Goal: Task Accomplishment & Management: Use online tool/utility

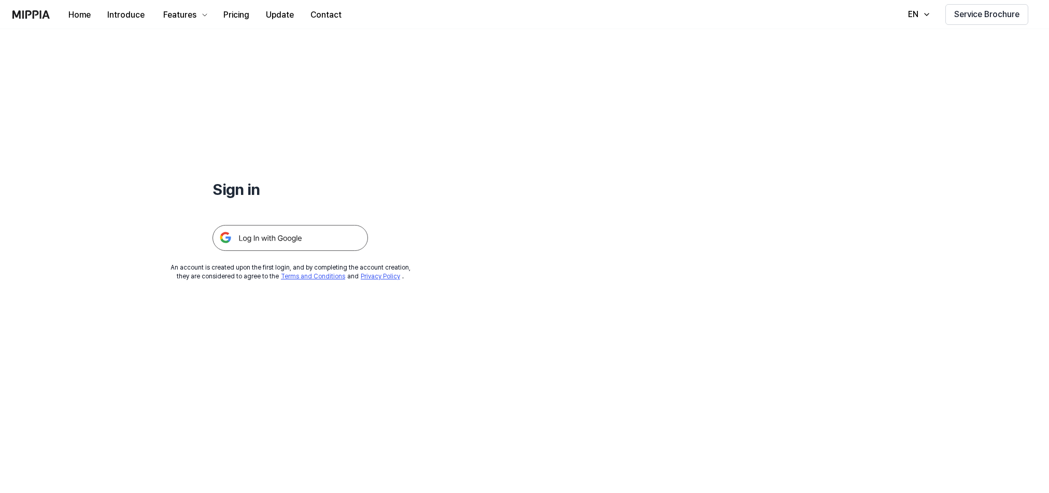
click at [300, 238] on img at bounding box center [289, 238] width 155 height 26
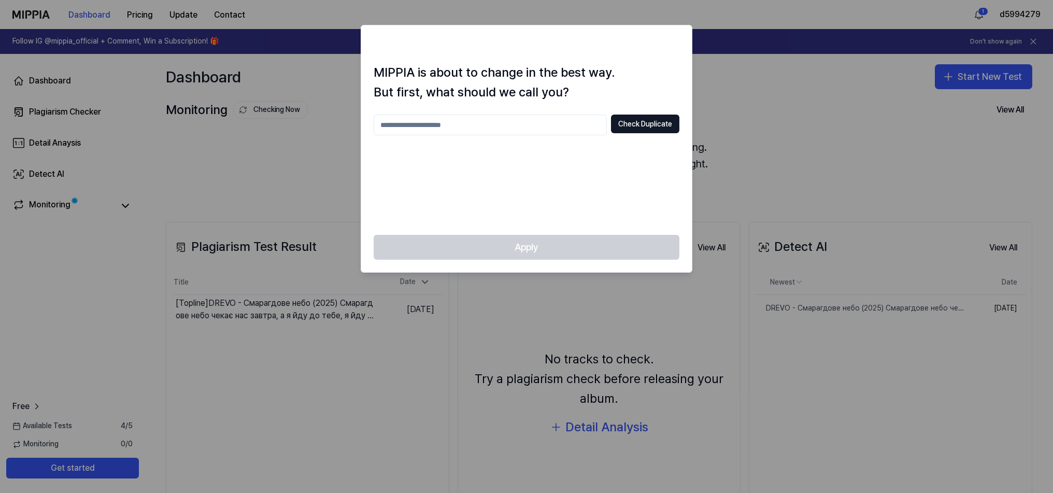
click at [452, 127] on input "text" at bounding box center [490, 124] width 233 height 21
type input "**********"
click at [637, 125] on button "Check Duplicate" at bounding box center [645, 123] width 68 height 19
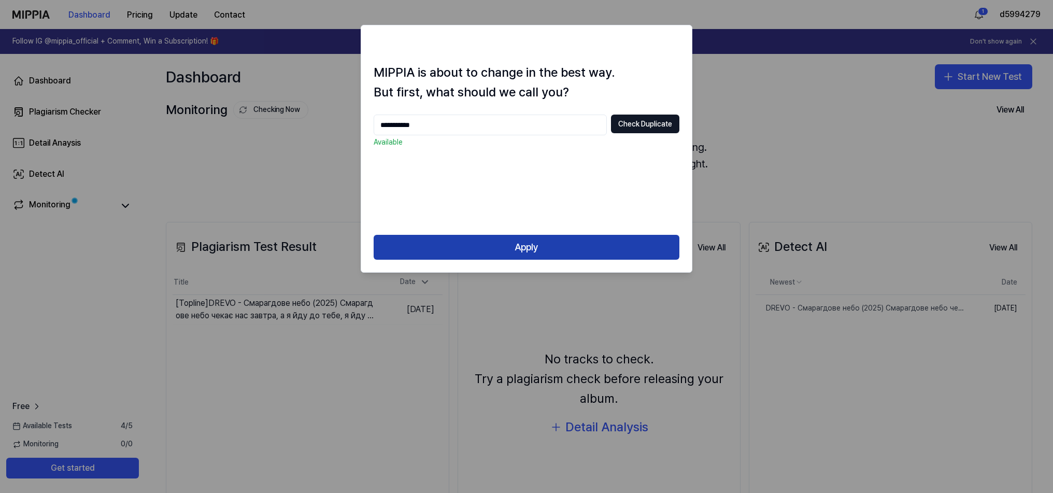
click at [543, 249] on button "Apply" at bounding box center [527, 247] width 306 height 25
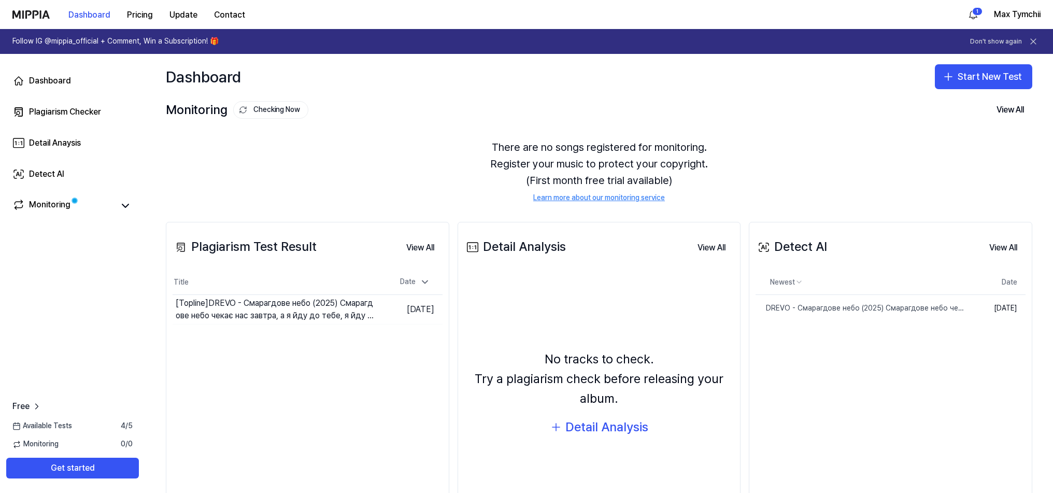
scroll to position [57, 0]
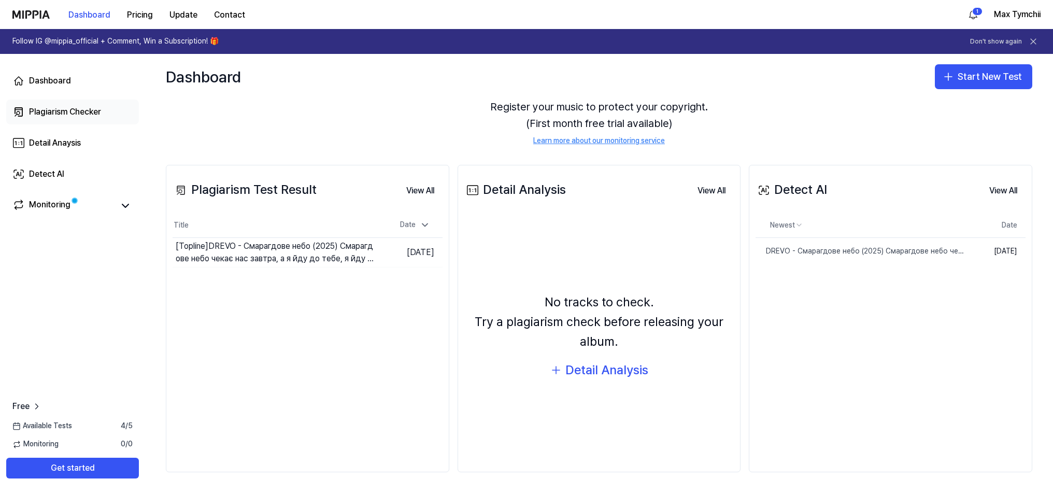
click at [43, 110] on div "Plagiarism Checker" at bounding box center [65, 112] width 72 height 12
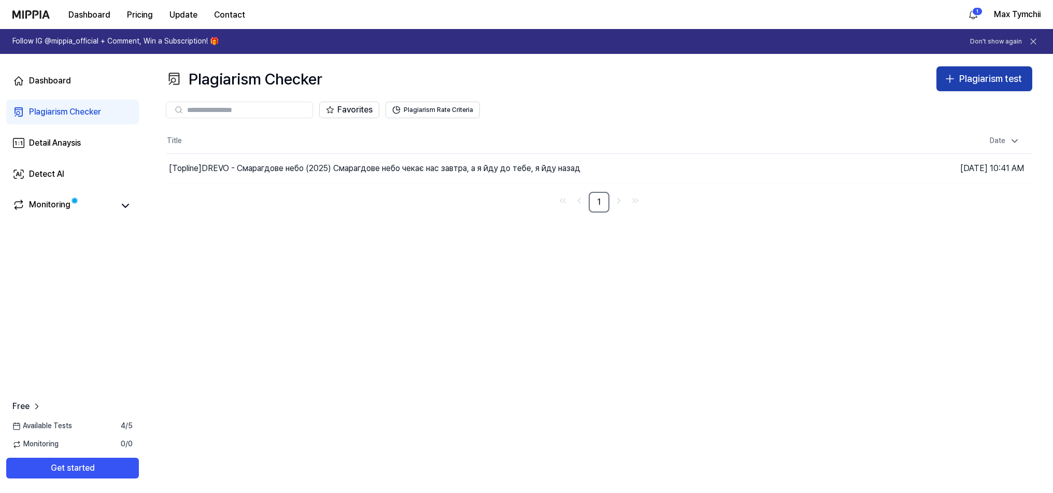
click at [994, 78] on div "Plagiarism test" at bounding box center [990, 78] width 63 height 15
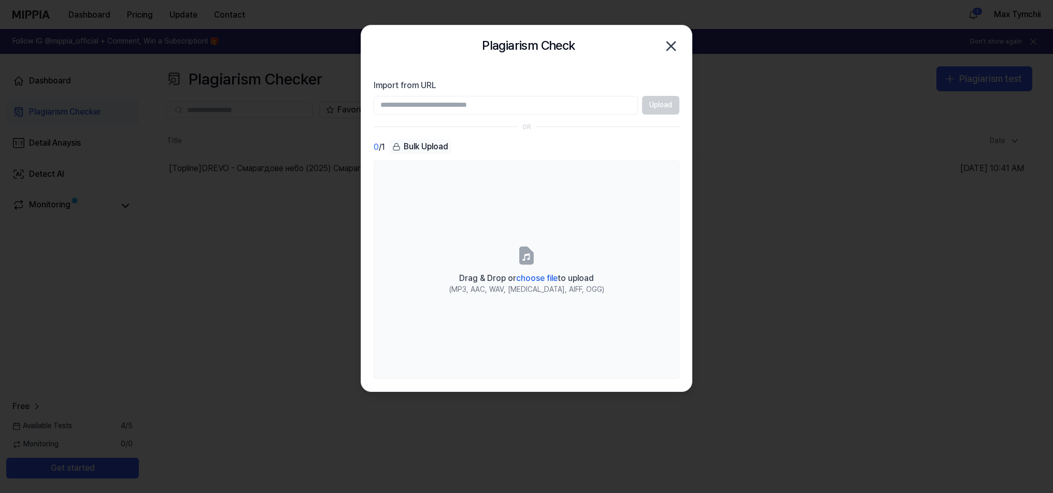
click at [467, 104] on input "Import from URL" at bounding box center [506, 105] width 264 height 19
paste input "**********"
type input "**********"
click at [663, 108] on button "Upload" at bounding box center [660, 105] width 37 height 19
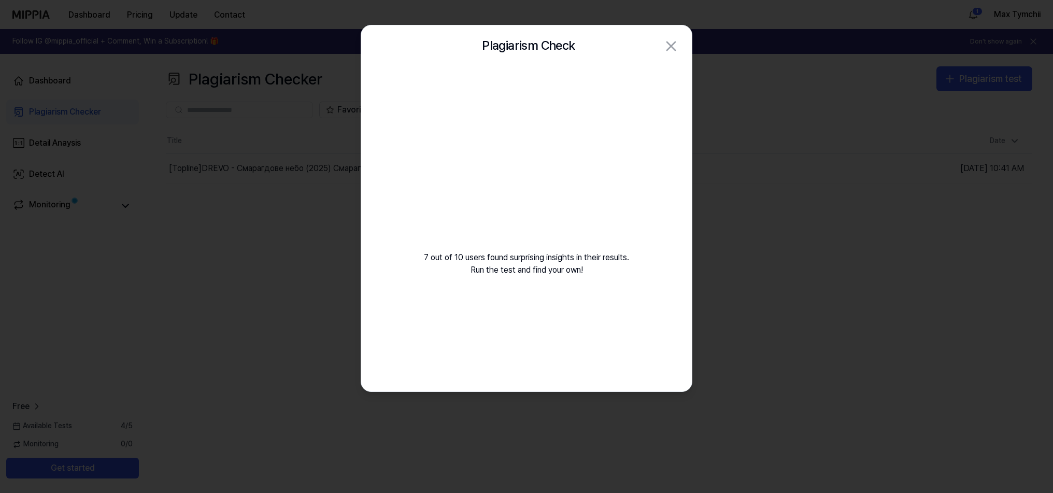
click at [528, 155] on video at bounding box center [526, 166] width 149 height 149
click at [588, 175] on video at bounding box center [526, 166] width 149 height 149
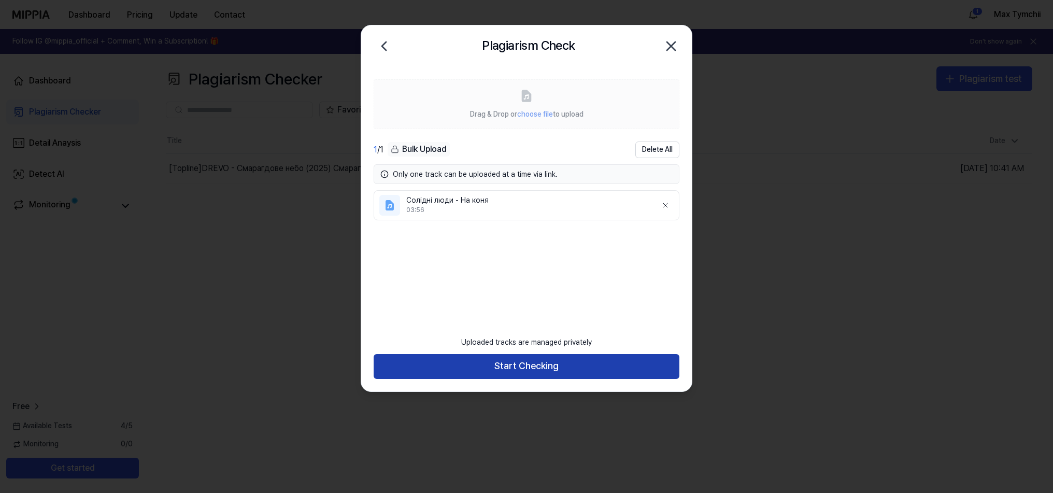
click at [526, 367] on button "Start Checking" at bounding box center [527, 366] width 306 height 25
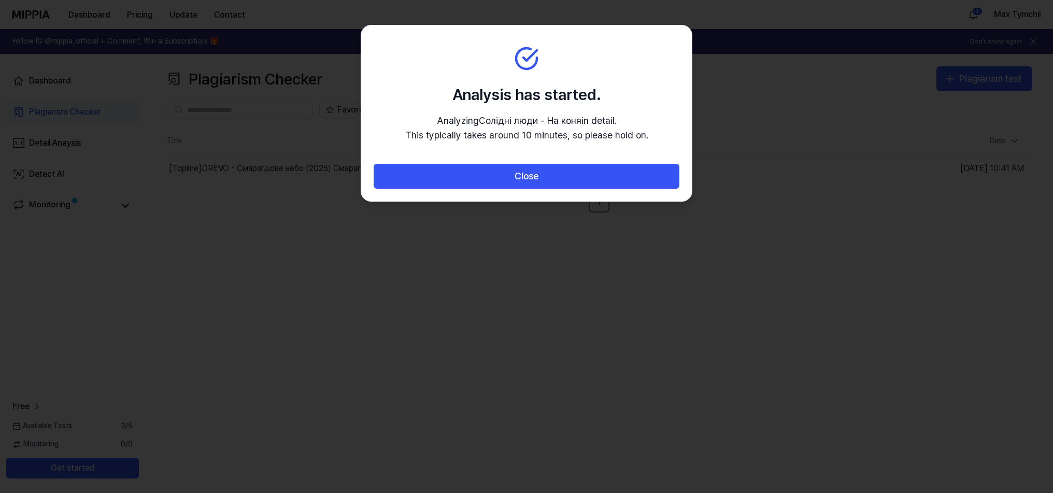
click at [603, 176] on button "Close" at bounding box center [527, 176] width 306 height 25
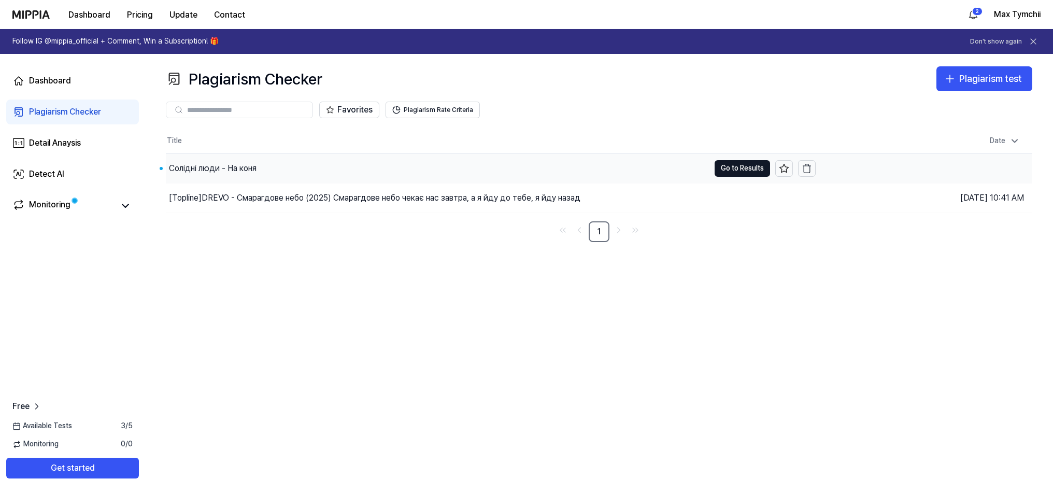
click at [409, 163] on div "Солідні люди - На коня" at bounding box center [437, 168] width 543 height 29
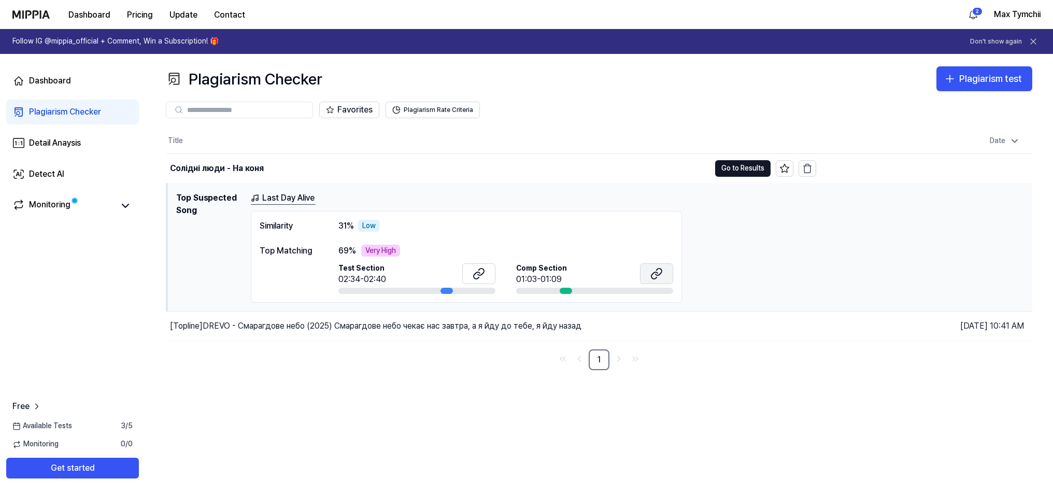
click at [666, 273] on button at bounding box center [656, 273] width 33 height 21
click at [476, 273] on icon at bounding box center [478, 273] width 12 height 12
click at [743, 174] on button "Go to Results" at bounding box center [742, 168] width 55 height 17
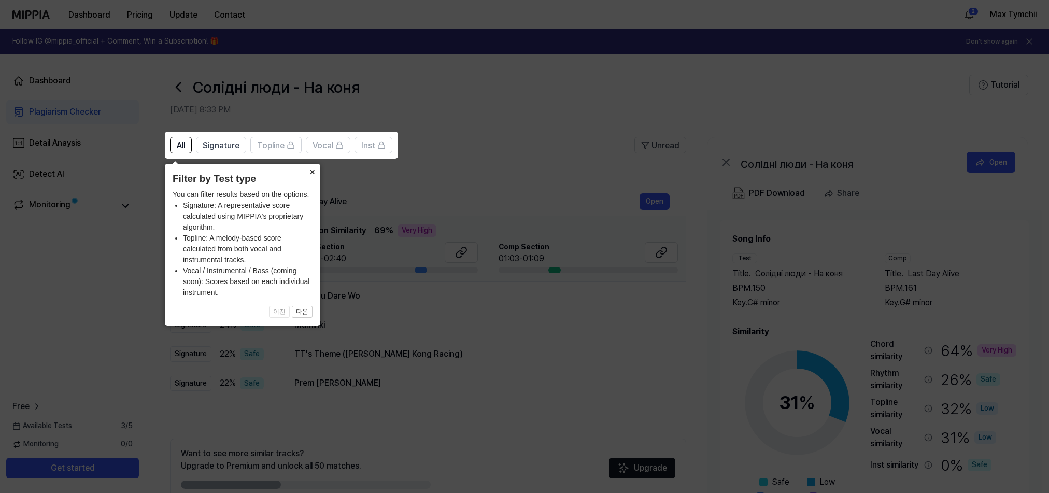
click at [313, 171] on button "×" at bounding box center [312, 171] width 17 height 15
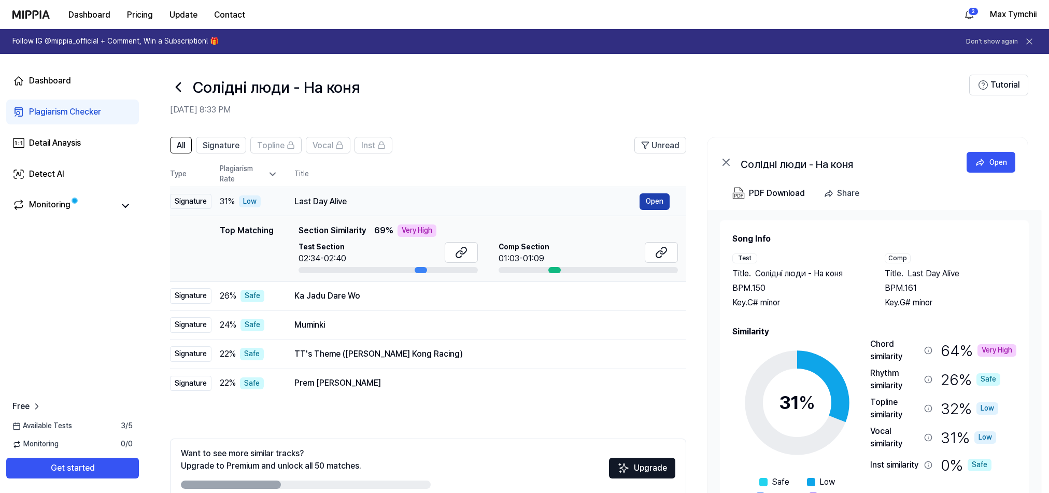
click at [658, 202] on button "Open" at bounding box center [654, 201] width 30 height 17
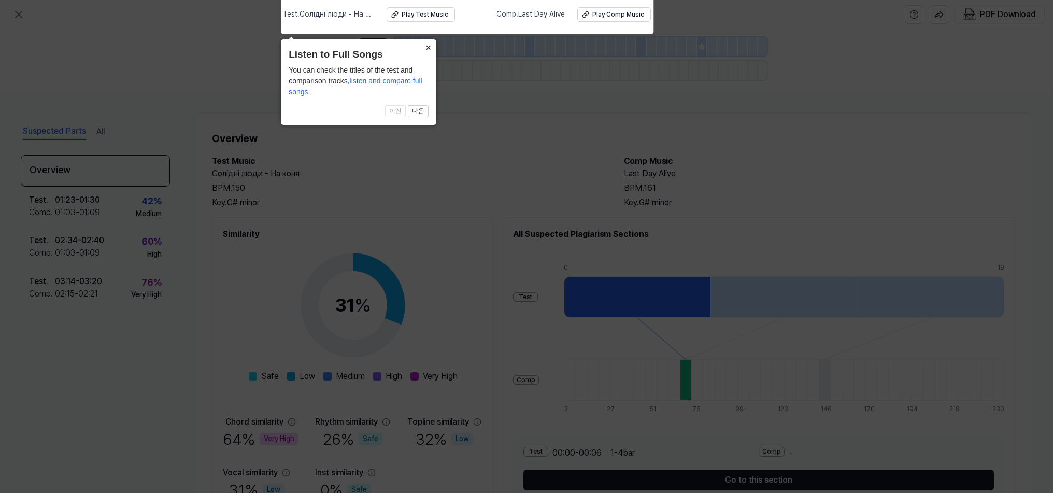
click at [429, 46] on button "×" at bounding box center [428, 46] width 17 height 15
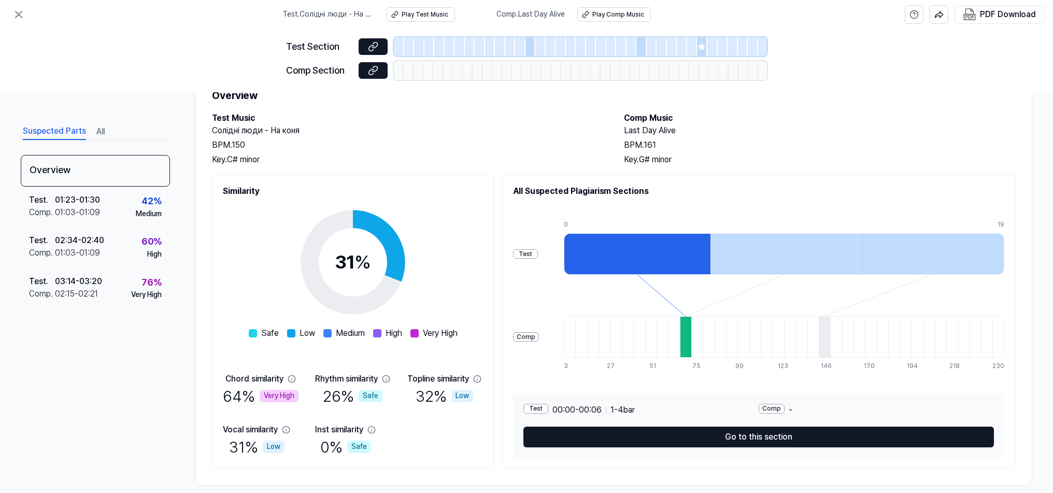
scroll to position [56, 0]
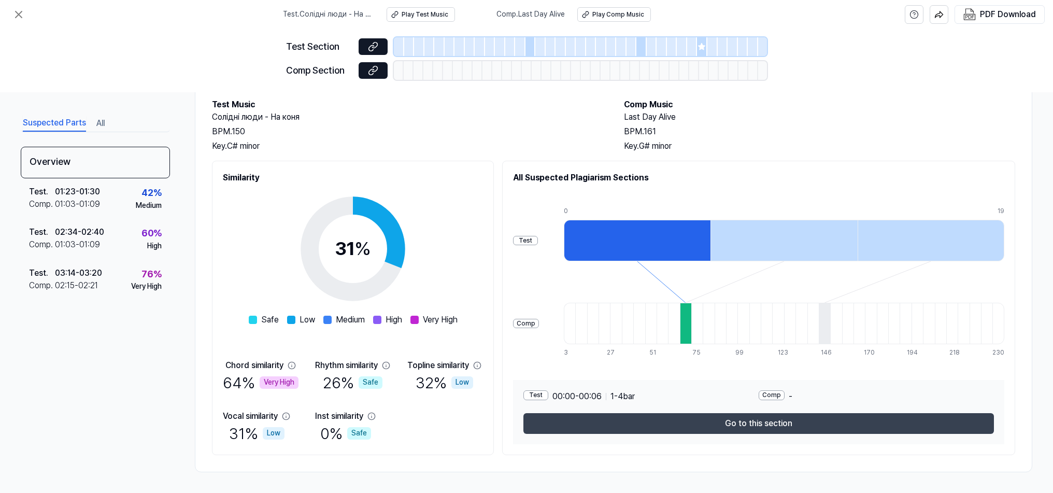
click at [725, 420] on button "Go to this section" at bounding box center [758, 423] width 470 height 21
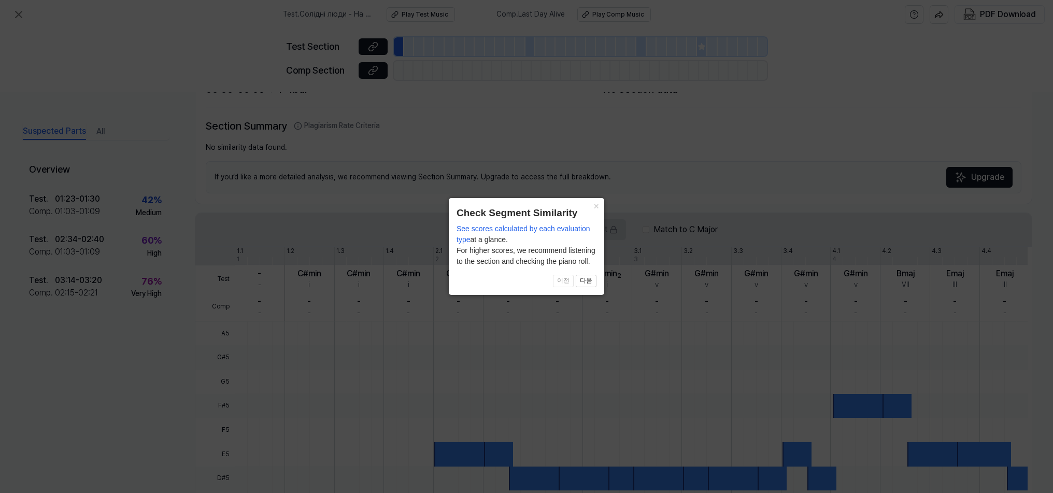
scroll to position [196, 0]
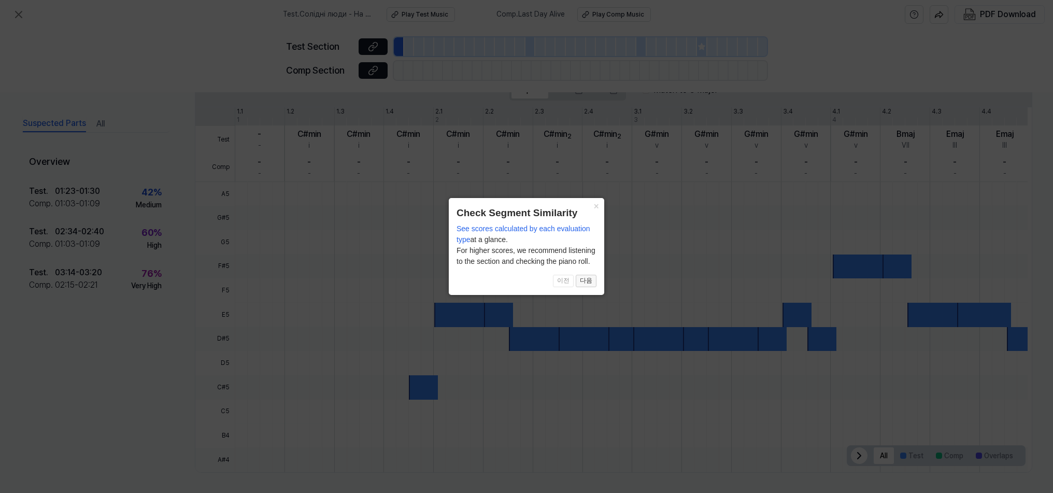
click at [586, 278] on button "다음" at bounding box center [586, 281] width 21 height 12
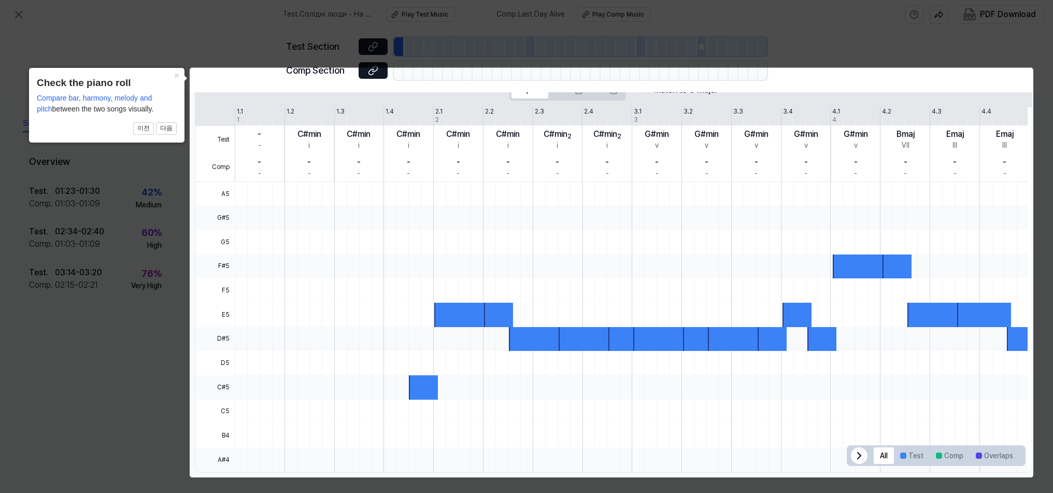
click at [857, 452] on icon at bounding box center [858, 455] width 3 height 6
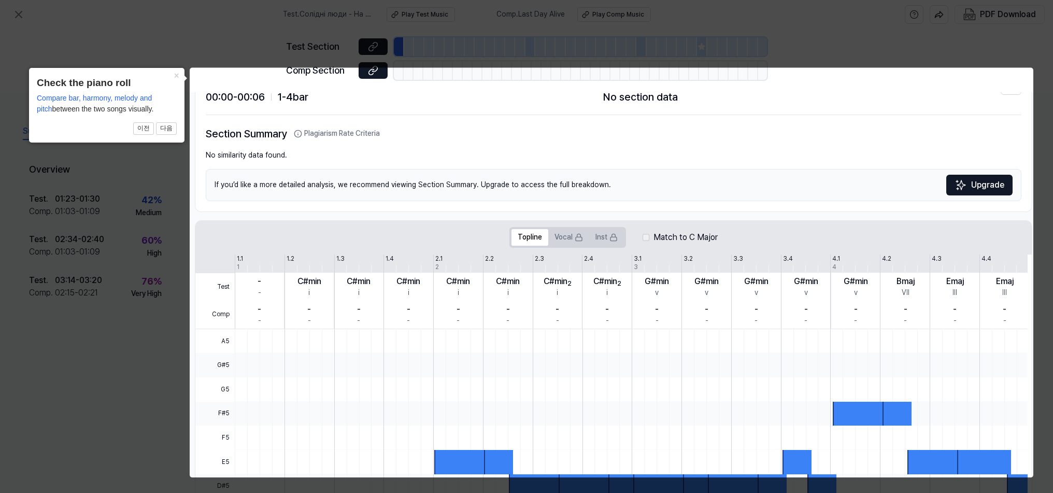
scroll to position [0, 0]
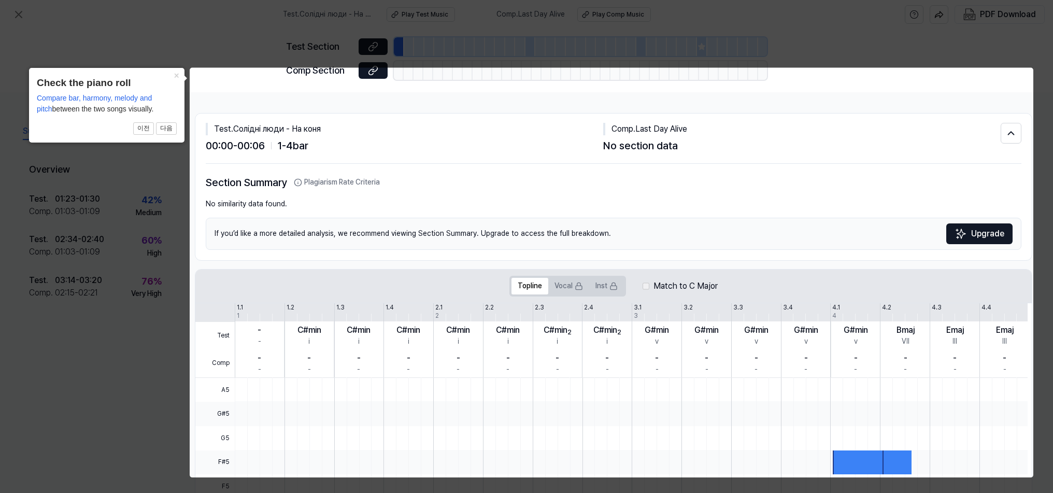
click at [737, 23] on icon at bounding box center [526, 246] width 1053 height 493
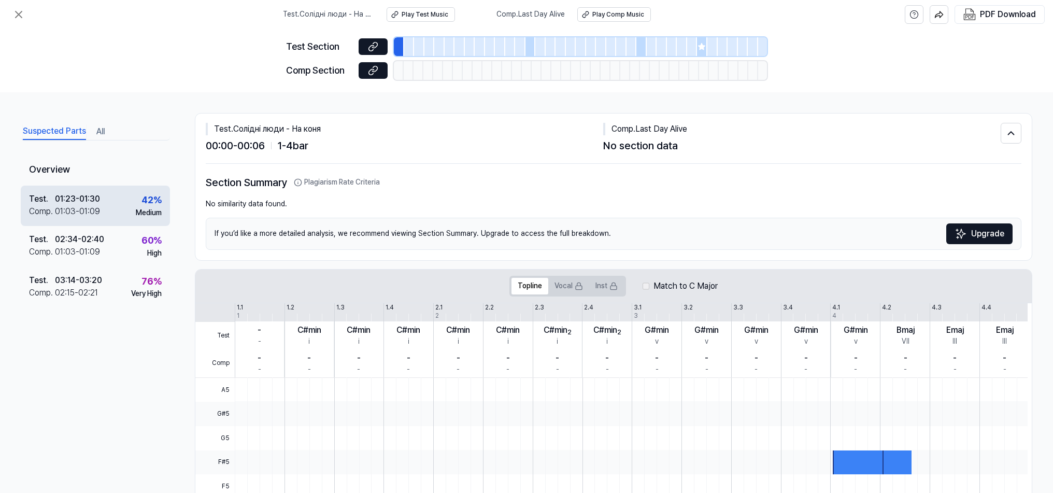
click at [138, 210] on div "Medium" at bounding box center [149, 213] width 26 height 10
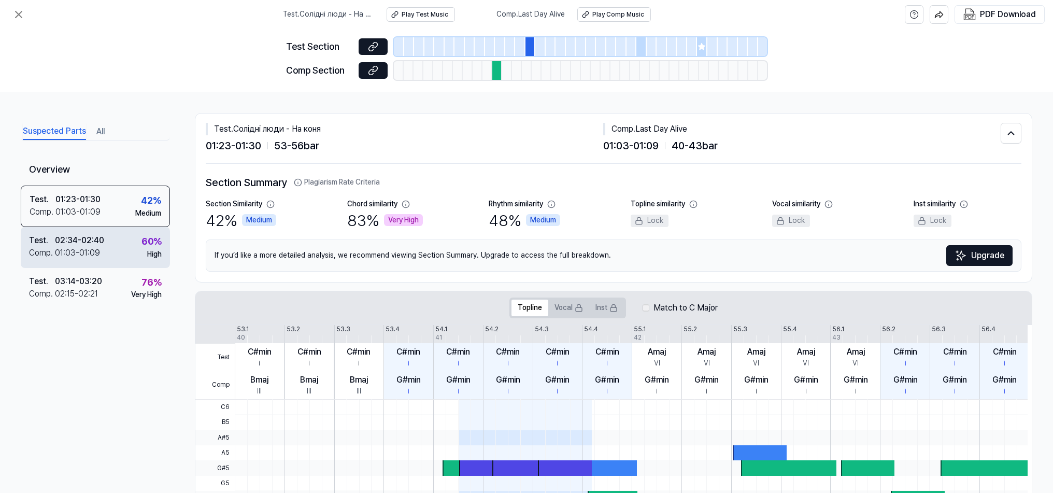
click at [111, 245] on div "Test . 02:34 - 02:40 Comp . 01:03 - 01:09 60 % High" at bounding box center [95, 247] width 149 height 40
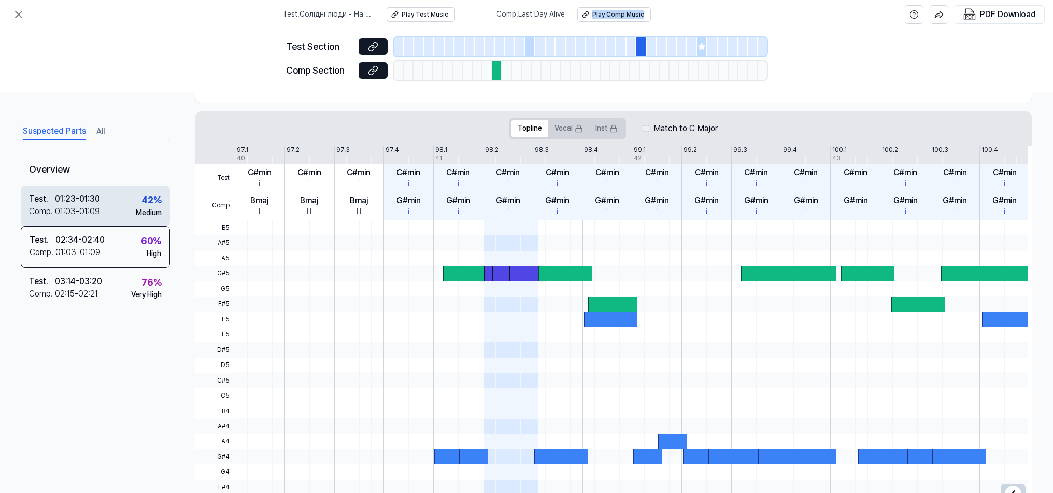
scroll to position [175, 0]
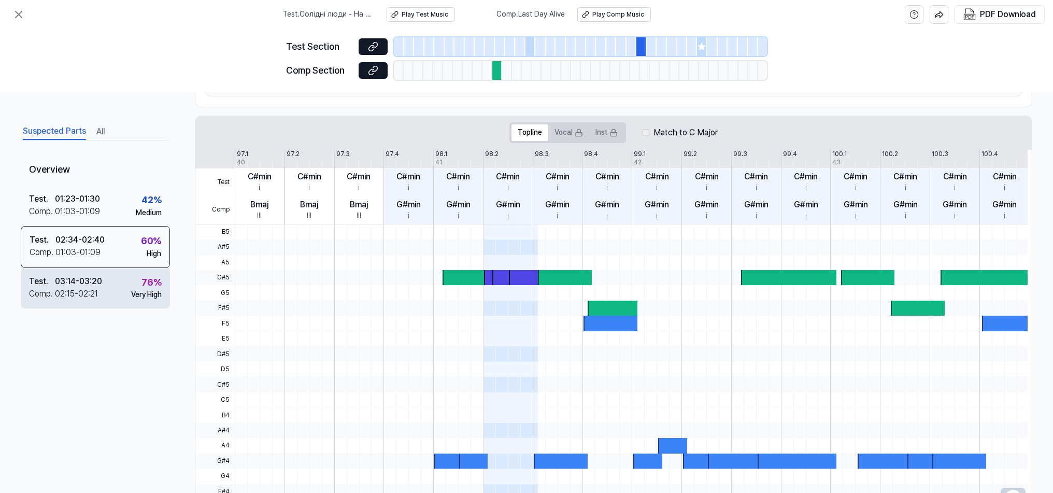
click at [103, 285] on div "Test . 03:14 - 03:20 Comp . 02:15 - 02:21 76 % Very High" at bounding box center [95, 288] width 149 height 40
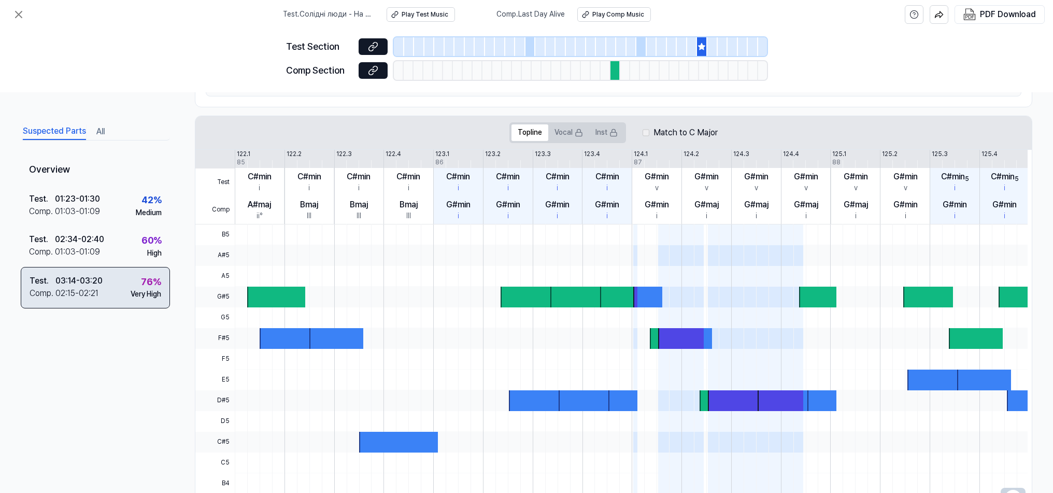
click at [131, 294] on div "Very High" at bounding box center [146, 294] width 31 height 10
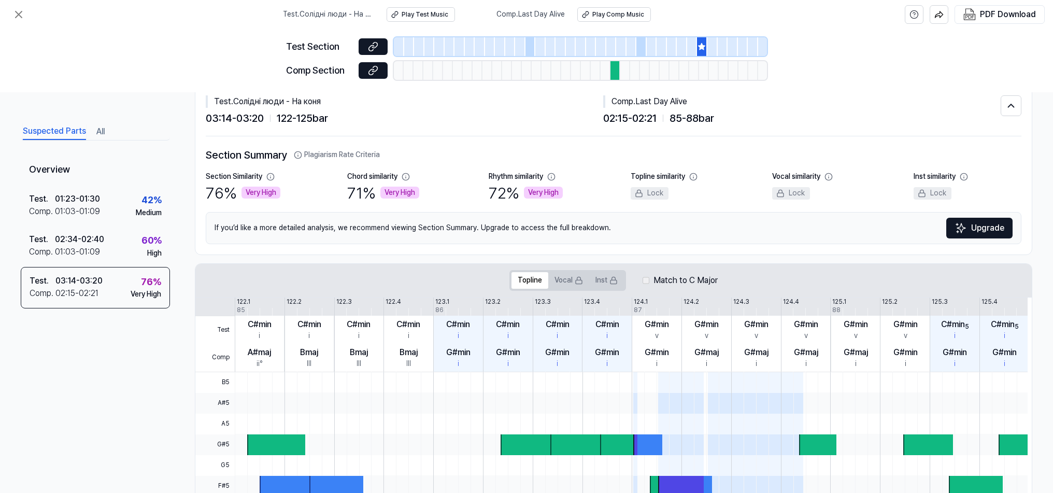
scroll to position [0, 0]
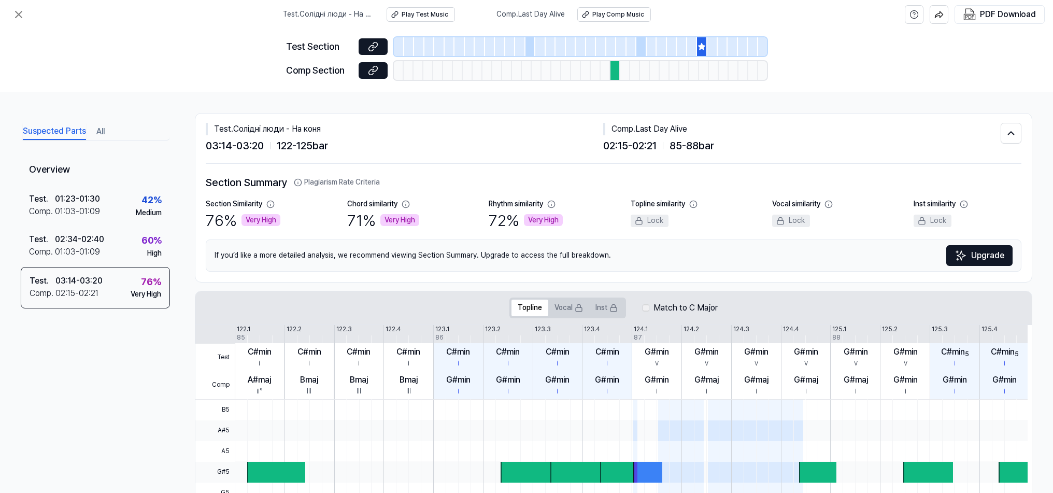
click at [893, 66] on div "Test Section Comp Section" at bounding box center [526, 60] width 1053 height 63
